Goal: Task Accomplishment & Management: Manage account settings

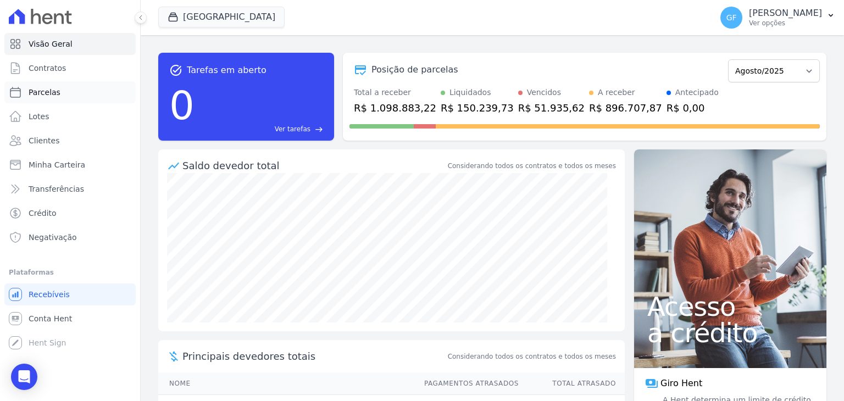
click at [64, 88] on link "Parcelas" at bounding box center [69, 92] width 131 height 22
click at [29, 137] on span "Clientes" at bounding box center [44, 140] width 31 height 11
select select
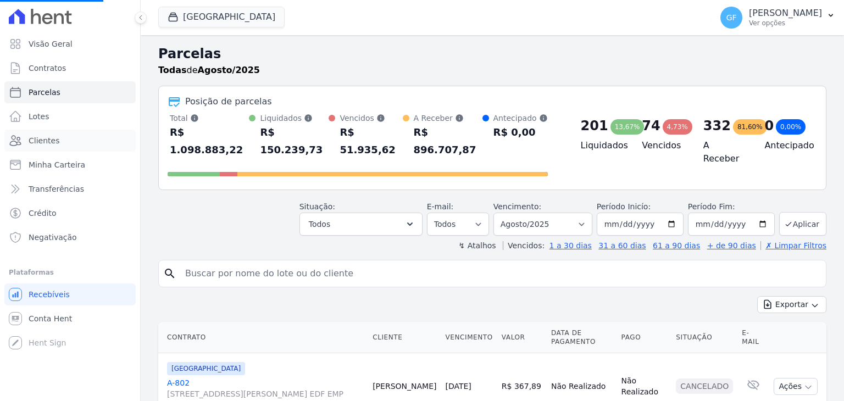
click at [41, 141] on span "Clientes" at bounding box center [44, 140] width 31 height 11
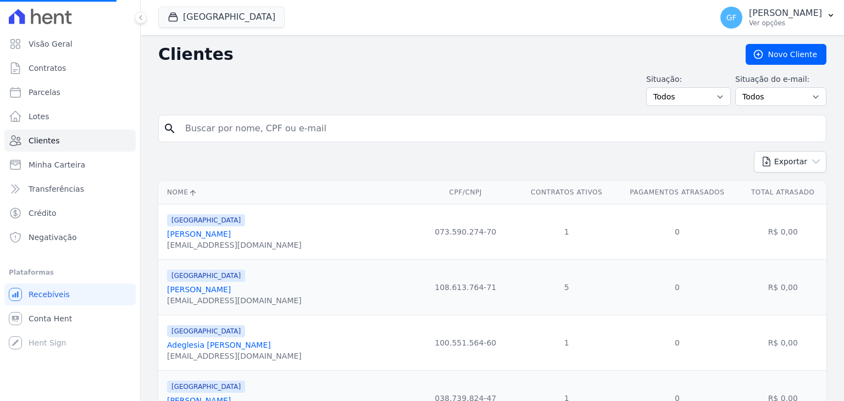
click at [260, 119] on input "search" at bounding box center [500, 129] width 643 height 22
type input "[PERSON_NAME]"
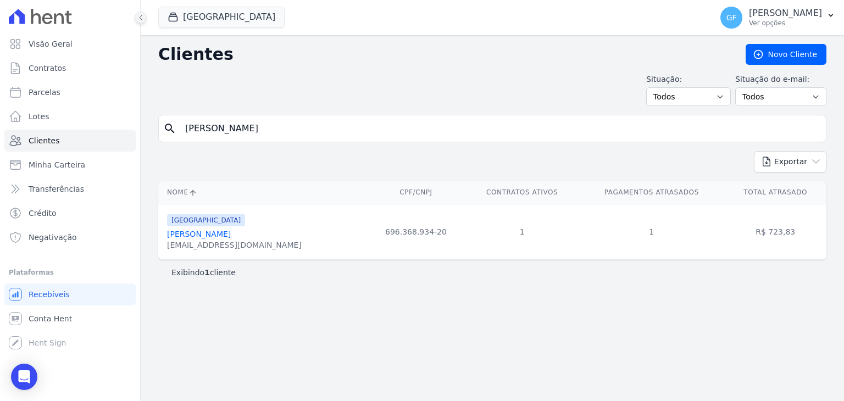
click at [135, 18] on button at bounding box center [141, 18] width 12 height 12
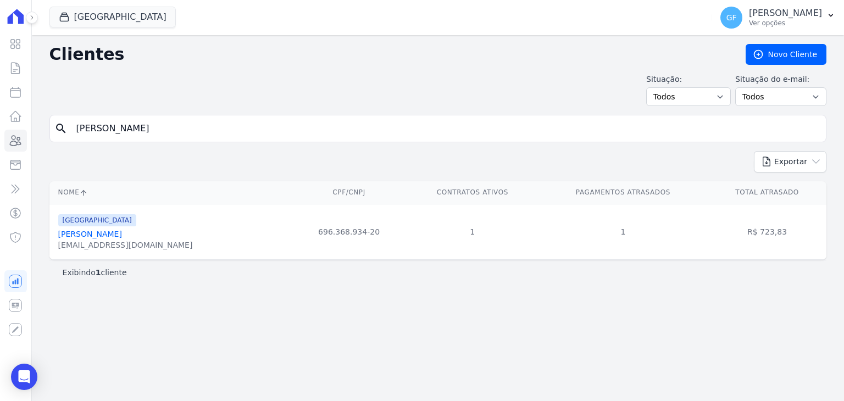
click at [112, 237] on link "[PERSON_NAME]" at bounding box center [90, 234] width 64 height 9
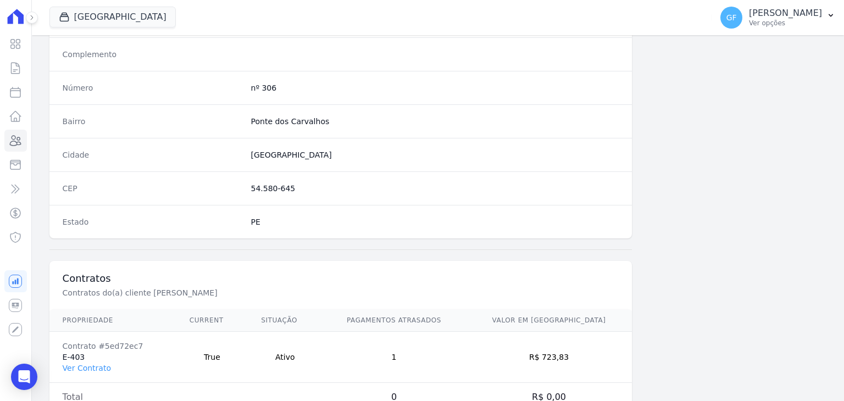
scroll to position [623, 0]
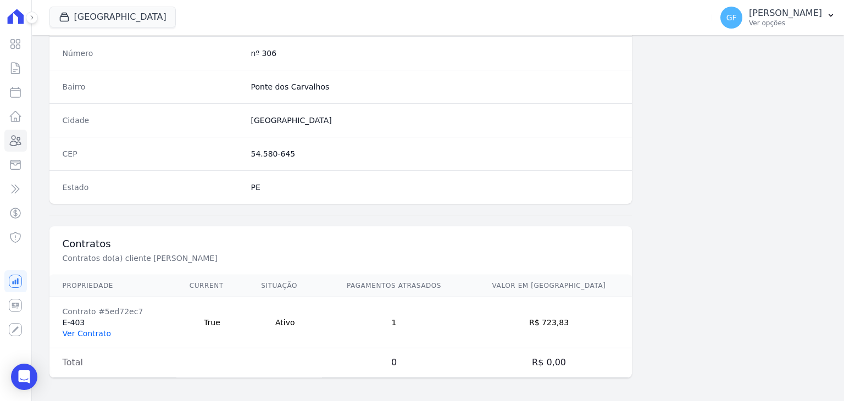
click at [86, 329] on link "Ver Contrato" at bounding box center [87, 333] width 48 height 9
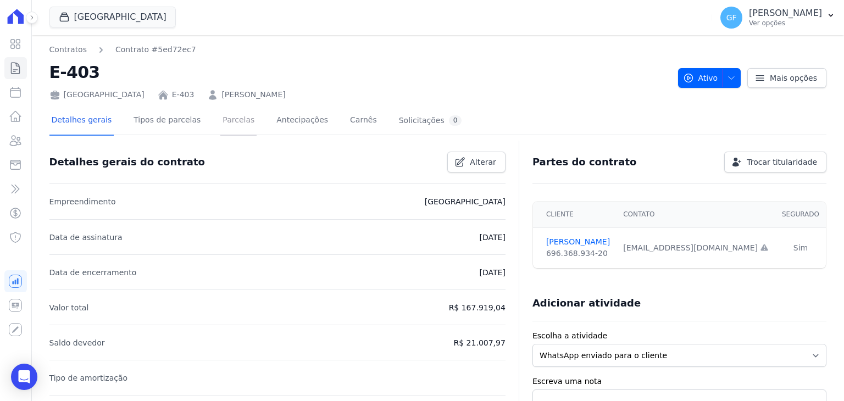
click at [220, 123] on link "Parcelas" at bounding box center [238, 121] width 36 height 29
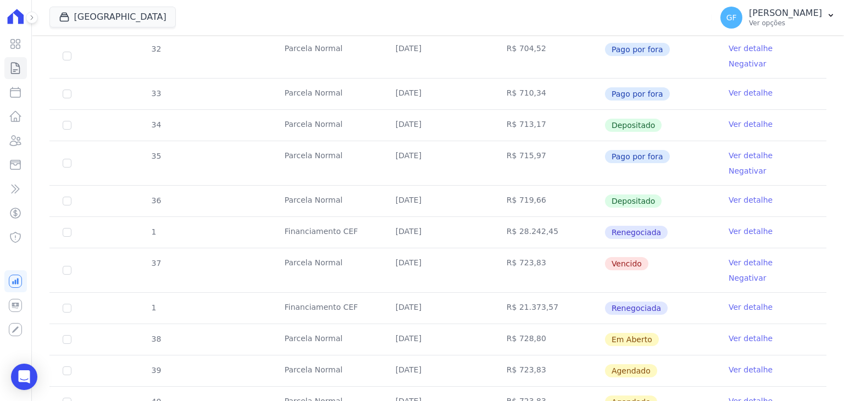
scroll to position [384, 0]
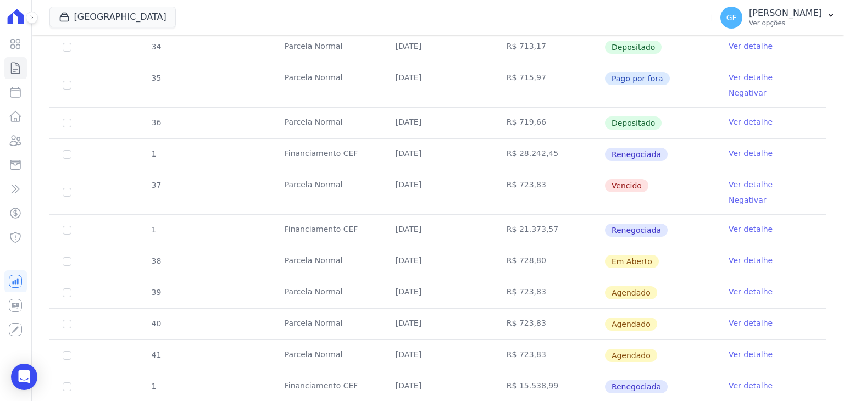
drag, startPoint x: 450, startPoint y: 158, endPoint x: 645, endPoint y: 159, distance: 194.4
click at [645, 170] on tr "37 [GEOGRAPHIC_DATA] [DATE] R$ 723,83 [GEOGRAPHIC_DATA] Ver detalhe Negativar" at bounding box center [437, 192] width 777 height 44
click at [663, 170] on td "Vencido" at bounding box center [659, 192] width 111 height 44
click at [728, 179] on link "Ver detalhe" at bounding box center [750, 184] width 44 height 11
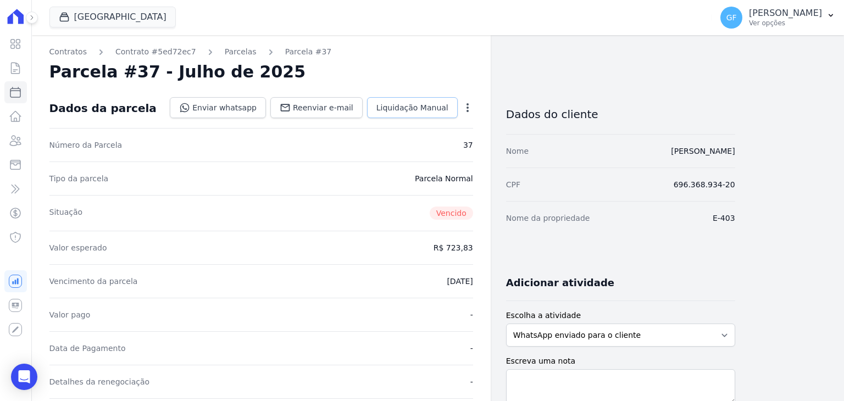
click at [415, 110] on span "Liquidação Manual" at bounding box center [412, 107] width 72 height 11
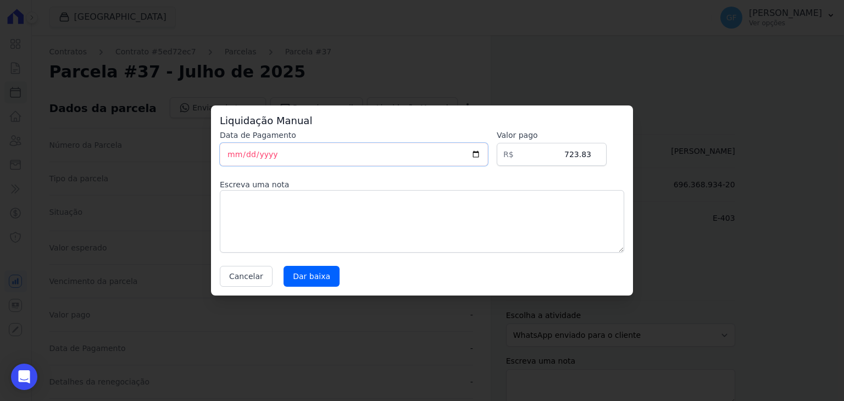
click at [228, 154] on input "[DATE]" at bounding box center [354, 154] width 268 height 23
type input "[DATE]"
click at [314, 270] on input "Dar baixa" at bounding box center [311, 276] width 56 height 21
click at [228, 54] on div "Liquidação Manual Data de Pagamento [DATE] [GEOGRAPHIC_DATA] R$ 723.83 Escreva …" at bounding box center [422, 200] width 844 height 401
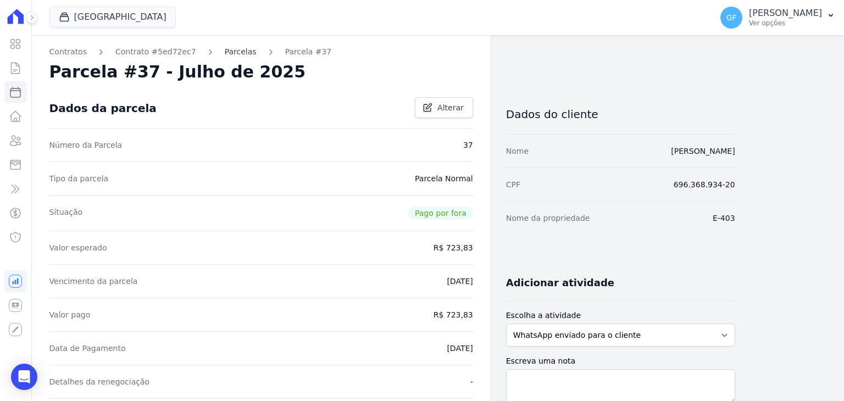
click at [225, 53] on link "Parcelas" at bounding box center [241, 52] width 32 height 12
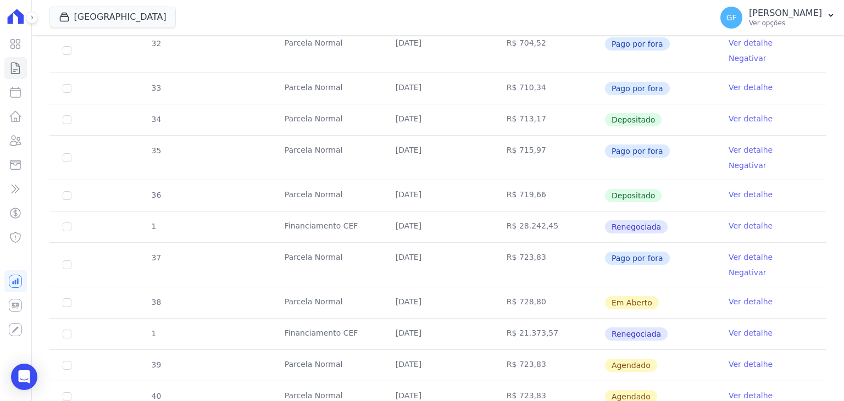
scroll to position [331, 0]
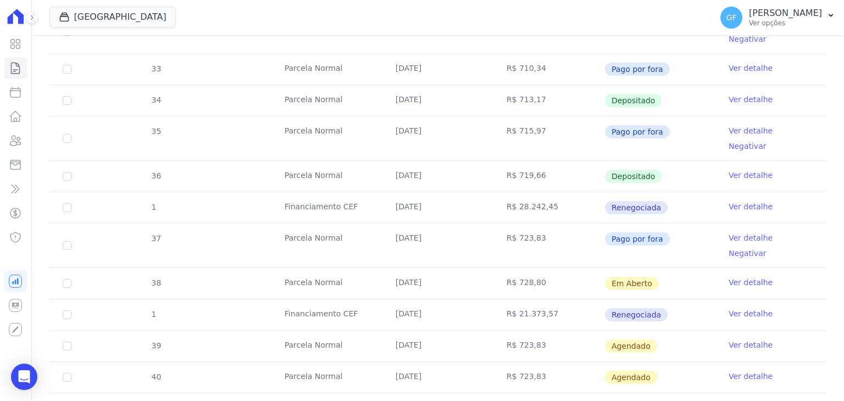
click at [743, 277] on link "Ver detalhe" at bounding box center [750, 282] width 44 height 11
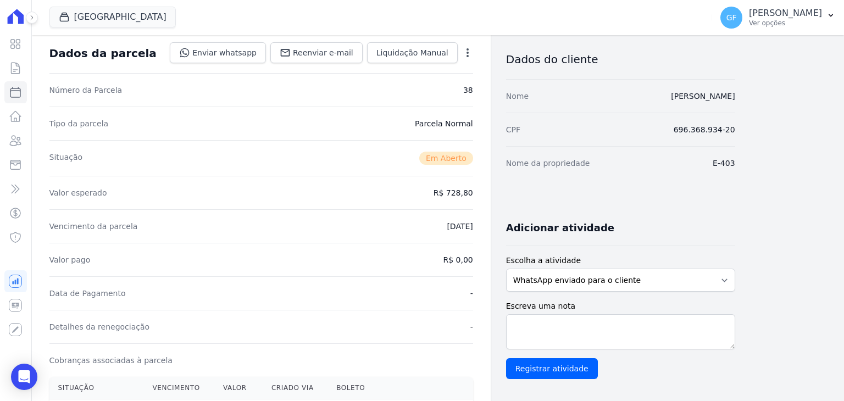
scroll to position [275, 0]
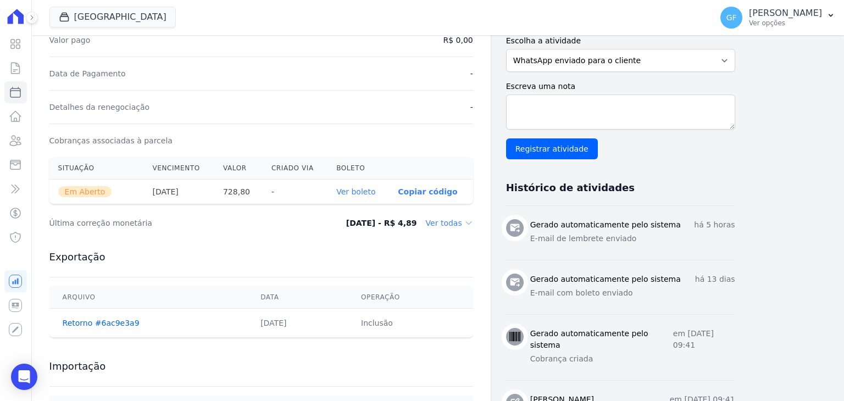
click at [361, 192] on link "Ver boleto" at bounding box center [355, 191] width 39 height 9
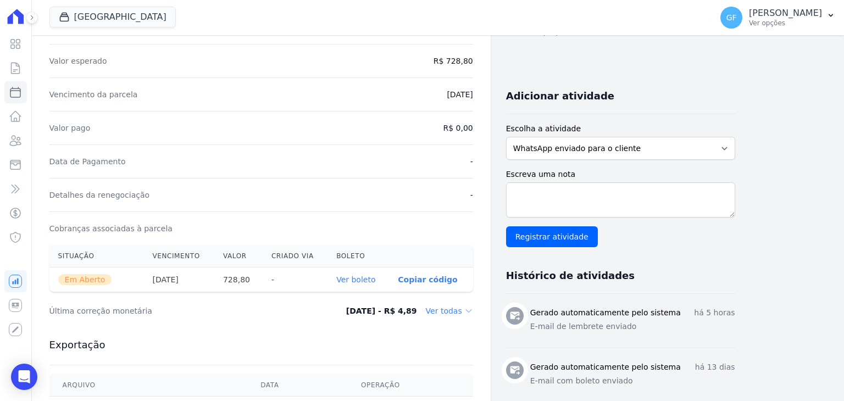
scroll to position [0, 0]
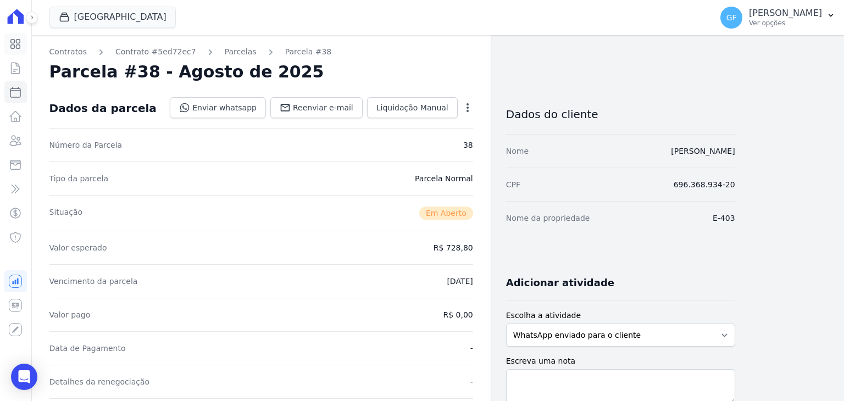
click at [13, 38] on icon at bounding box center [15, 43] width 13 height 13
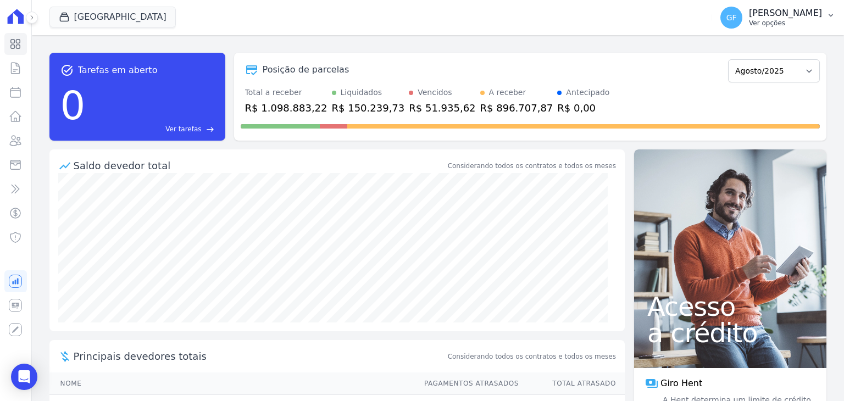
click at [773, 18] on p "[PERSON_NAME]" at bounding box center [785, 13] width 73 height 11
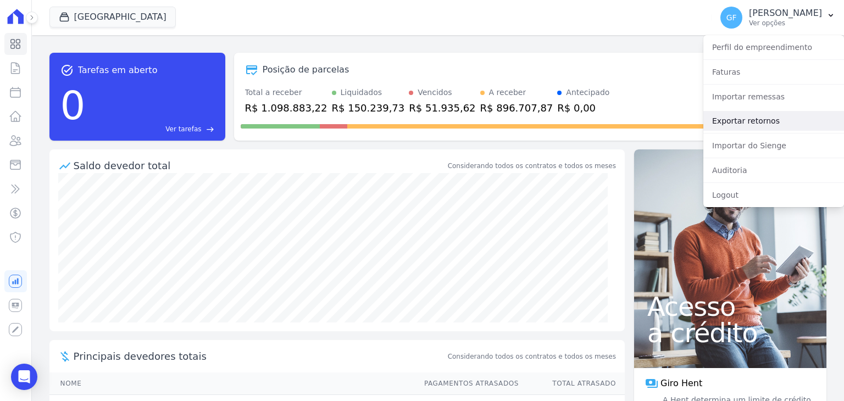
click at [751, 117] on link "Exportar retornos" at bounding box center [773, 121] width 141 height 20
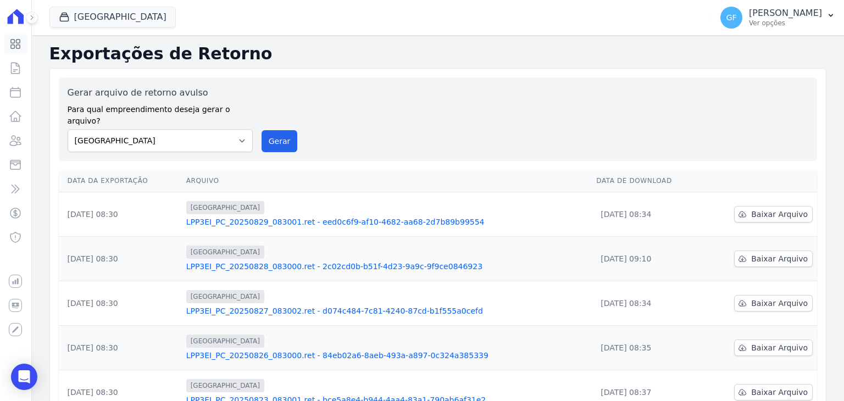
click at [17, 52] on link "Visão Geral" at bounding box center [15, 44] width 23 height 22
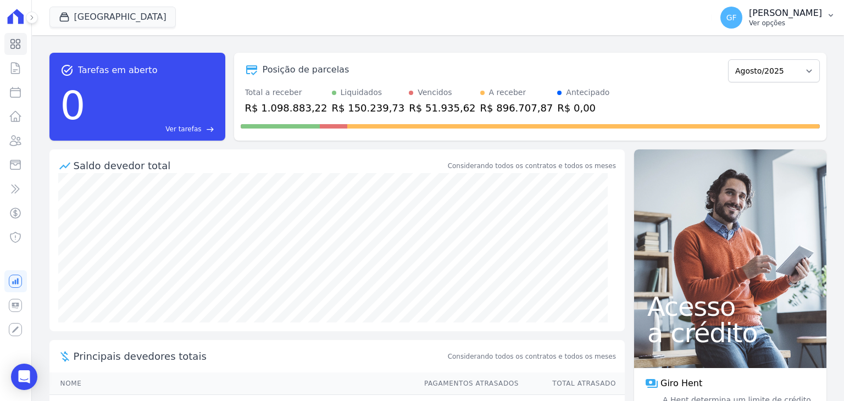
click at [759, 14] on p "[PERSON_NAME]" at bounding box center [785, 13] width 73 height 11
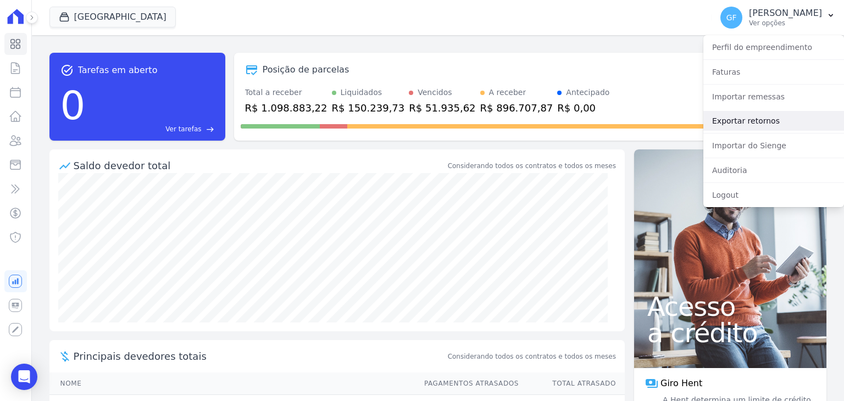
click at [739, 115] on link "Exportar retornos" at bounding box center [773, 121] width 141 height 20
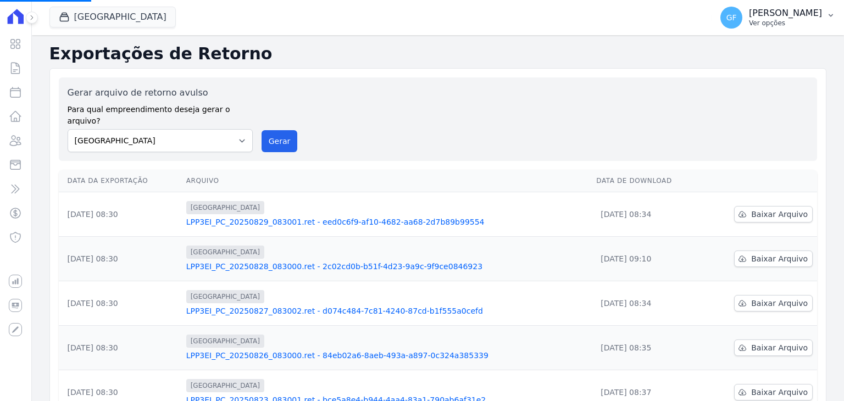
click at [800, 25] on p "Ver opções" at bounding box center [785, 23] width 73 height 9
click at [11, 40] on icon at bounding box center [15, 44] width 9 height 9
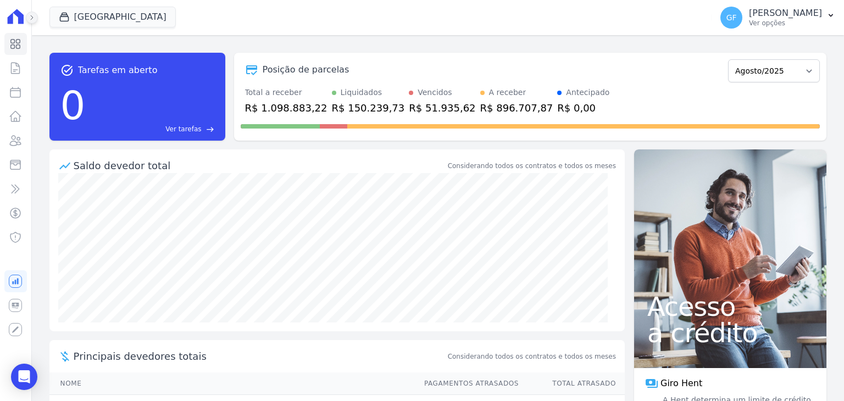
click at [32, 13] on button at bounding box center [32, 18] width 12 height 12
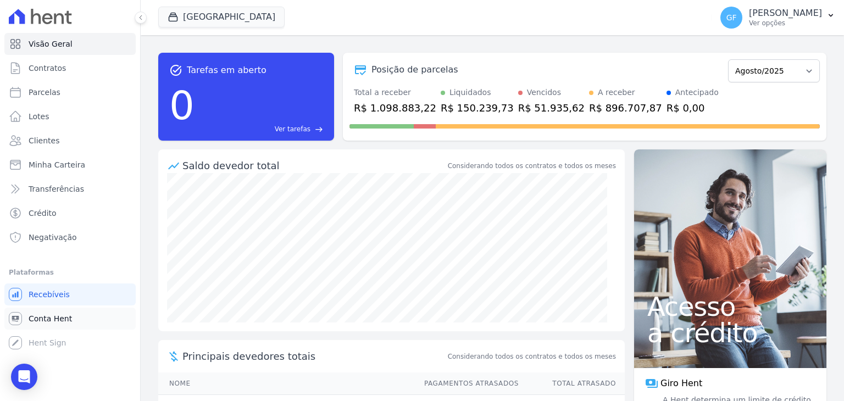
click at [36, 325] on link "Conta Hent" at bounding box center [69, 319] width 131 height 22
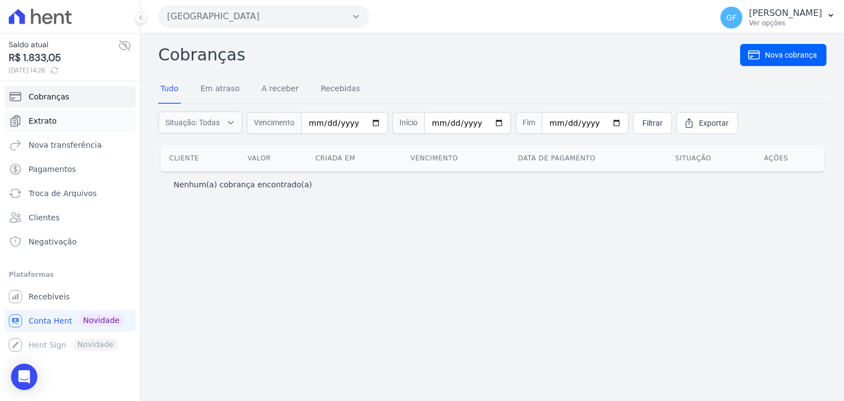
click at [52, 121] on span "Extrato" at bounding box center [43, 120] width 28 height 11
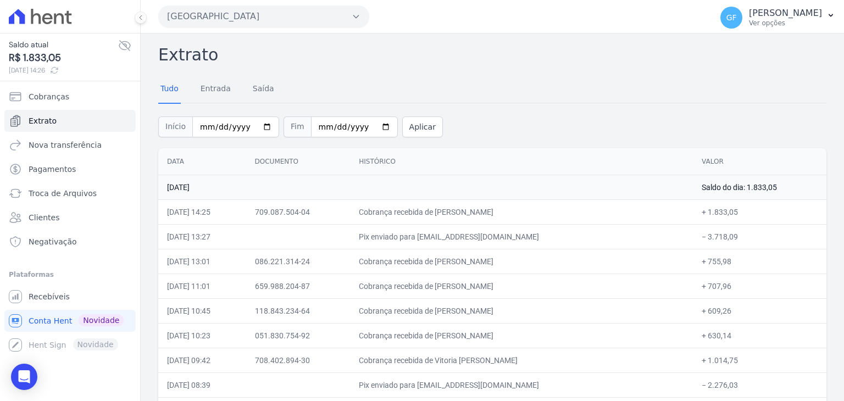
drag, startPoint x: 380, startPoint y: 205, endPoint x: 718, endPoint y: 204, distance: 337.8
click at [718, 204] on tr "[DATE] 14:25 709.087.504-04 Cobrança recebida de [PERSON_NAME] + 1.833,05" at bounding box center [492, 211] width 668 height 25
click at [488, 217] on td "Cobrança recebida de [PERSON_NAME]" at bounding box center [521, 211] width 343 height 25
drag, startPoint x: 461, startPoint y: 211, endPoint x: 543, endPoint y: 214, distance: 81.3
click at [543, 214] on td "Cobrança recebida de [PERSON_NAME]" at bounding box center [521, 211] width 343 height 25
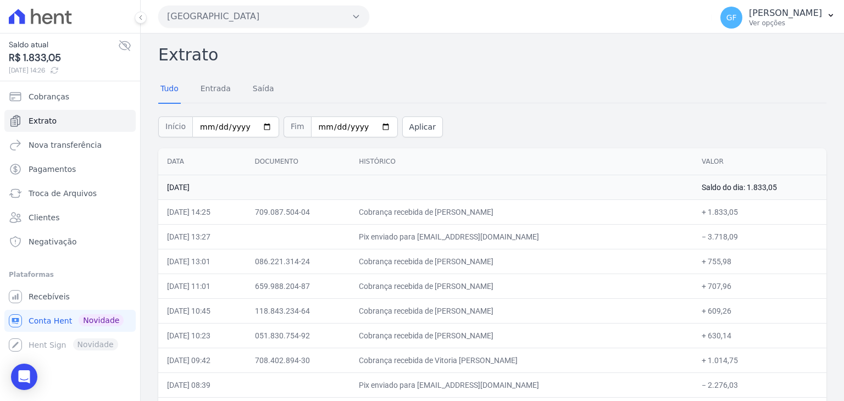
copy td "[PERSON_NAME]"
